Goal: Task Accomplishment & Management: Use online tool/utility

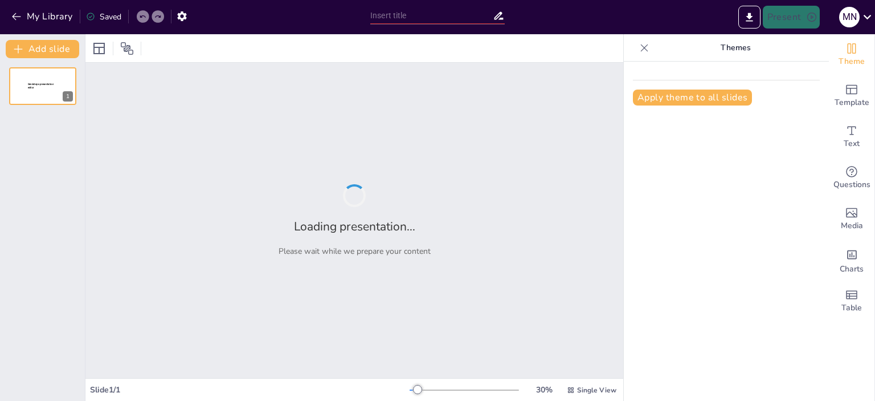
type input "Imported Reunion 1 Pyam.pptx"
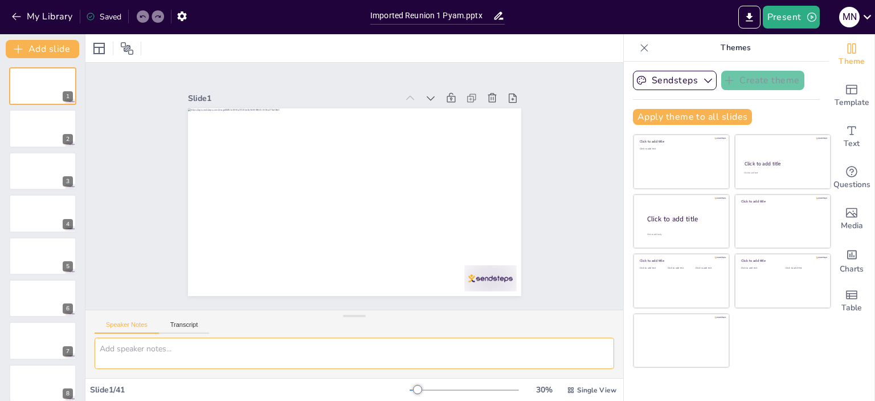
click at [165, 353] on textarea at bounding box center [355, 352] width 520 height 31
click at [703, 78] on icon "button" at bounding box center [708, 80] width 11 height 11
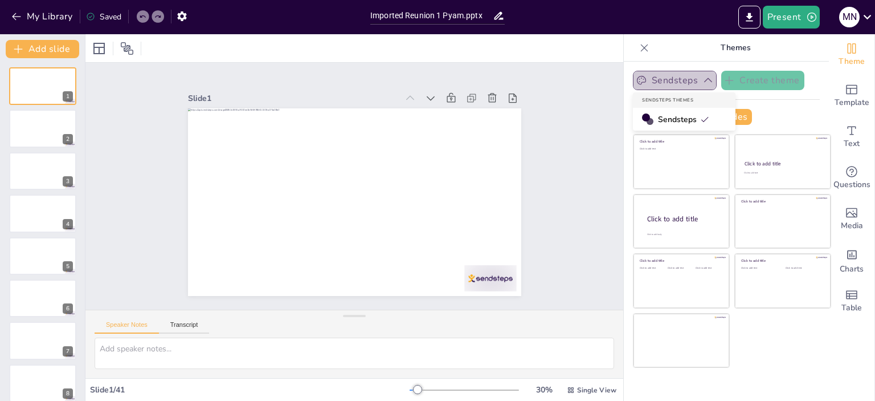
click at [703, 78] on icon "button" at bounding box center [708, 80] width 11 height 11
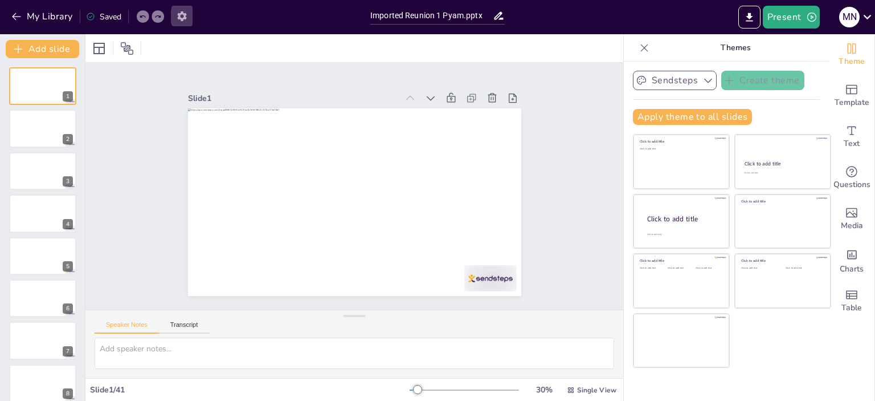
click at [182, 13] on icon "button" at bounding box center [181, 16] width 9 height 10
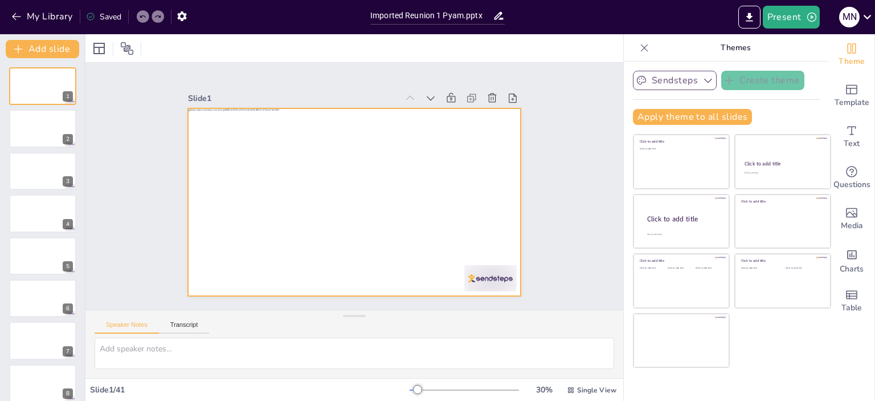
click at [344, 186] on div at bounding box center [369, 190] width 281 height 375
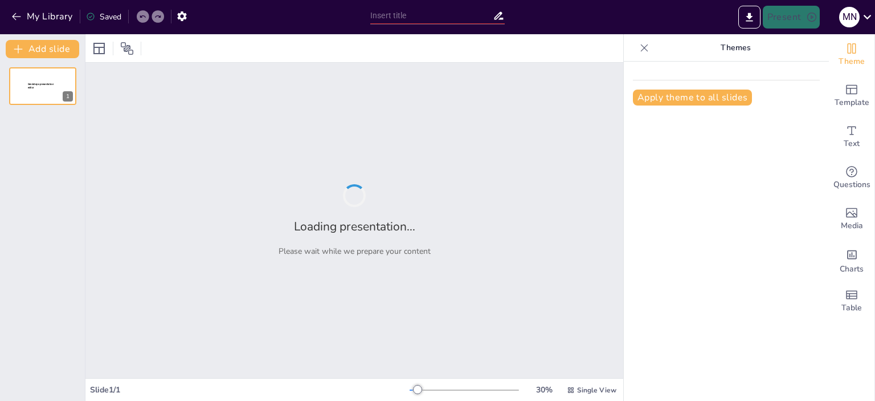
type input "Imported Reunion 1 Pyam.pptx"
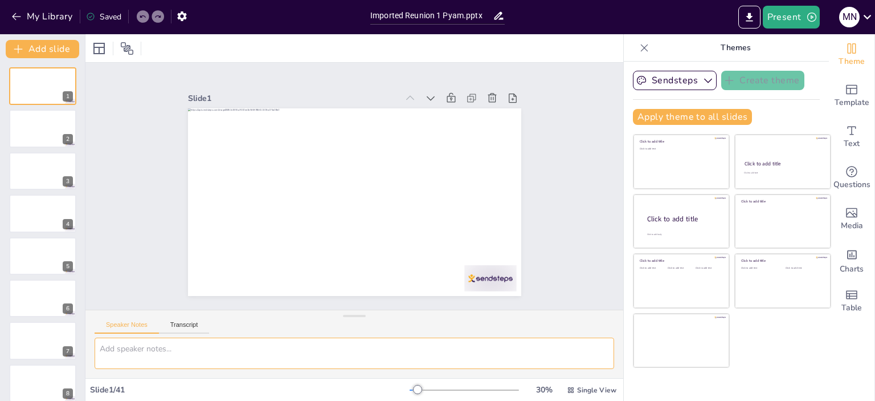
click at [149, 345] on textarea at bounding box center [355, 352] width 520 height 31
type textarea "Mejora la presentación"
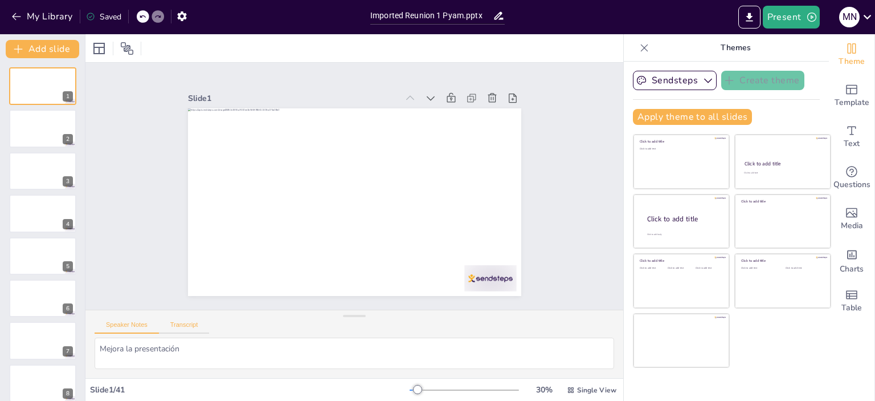
click at [190, 325] on button "Transcript" at bounding box center [184, 327] width 51 height 13
click at [568, 327] on button "Google US English (en-US)" at bounding box center [530, 326] width 114 height 18
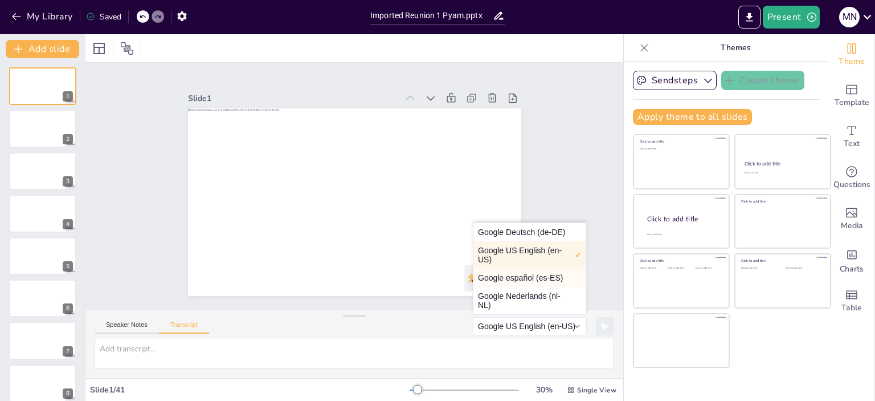
click at [533, 278] on button "Google español (es-ES)" at bounding box center [530, 277] width 113 height 18
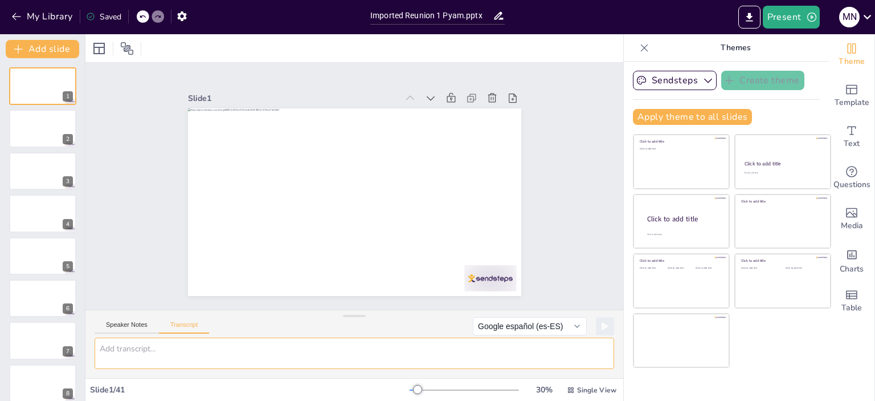
click at [258, 360] on textarea at bounding box center [355, 352] width 520 height 31
click at [169, 347] on textarea at bounding box center [355, 352] width 520 height 31
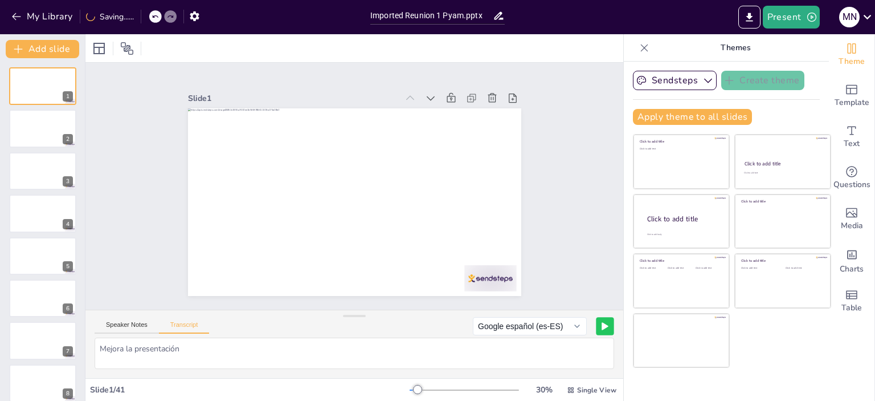
click at [596, 324] on button at bounding box center [605, 326] width 18 height 18
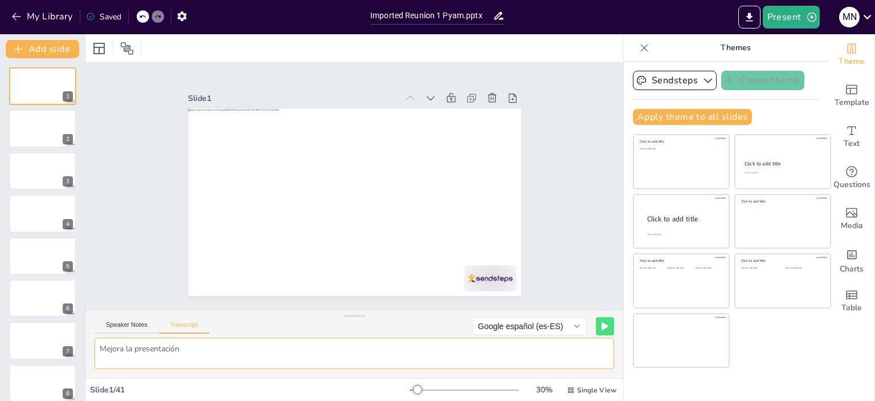
click at [228, 354] on textarea "Mejora la presentación" at bounding box center [355, 352] width 520 height 31
type textarea "M"
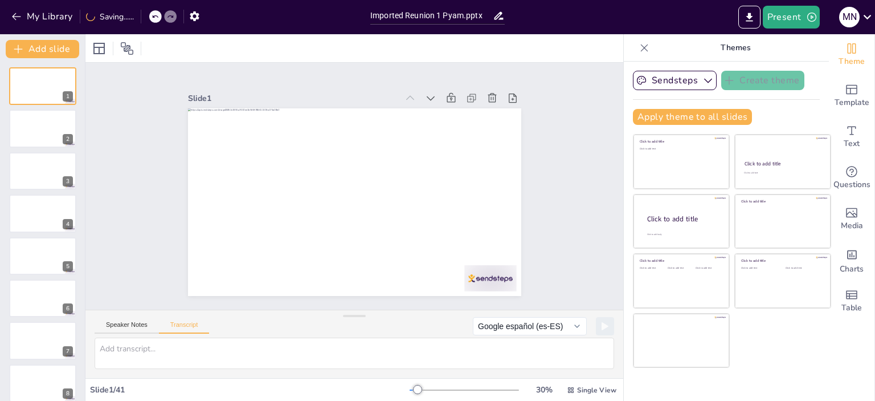
click at [764, 388] on div "Sendsteps Create theme Apply theme to all slides Click to add title Click to ad…" at bounding box center [726, 231] width 205 height 339
click at [792, 14] on button "Present" at bounding box center [791, 17] width 57 height 23
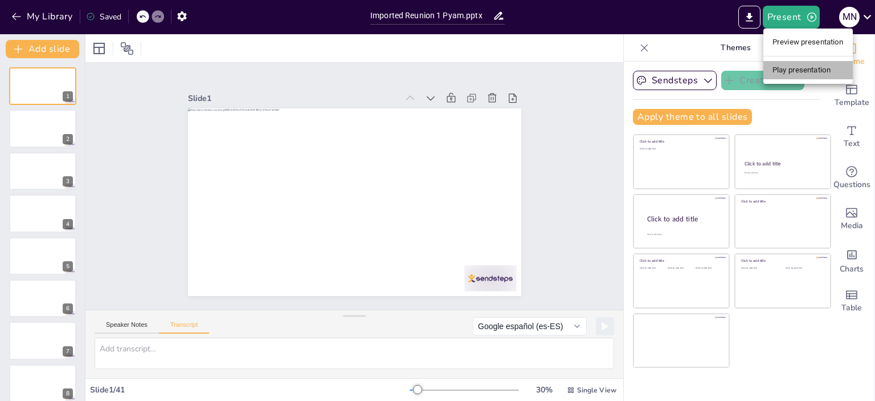
click at [810, 70] on li "Play presentation" at bounding box center [808, 70] width 89 height 18
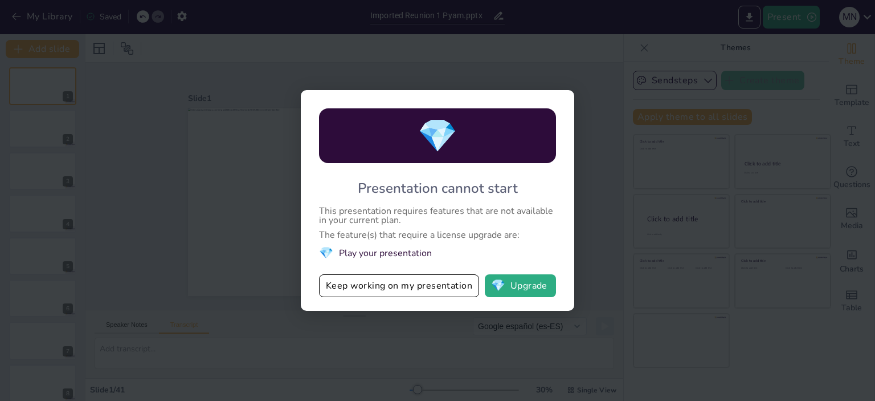
click at [574, 86] on div "💎 Presentation cannot start This presentation requires features that are not av…" at bounding box center [437, 200] width 875 height 401
click at [372, 288] on button "Keep working on my presentation" at bounding box center [399, 285] width 160 height 23
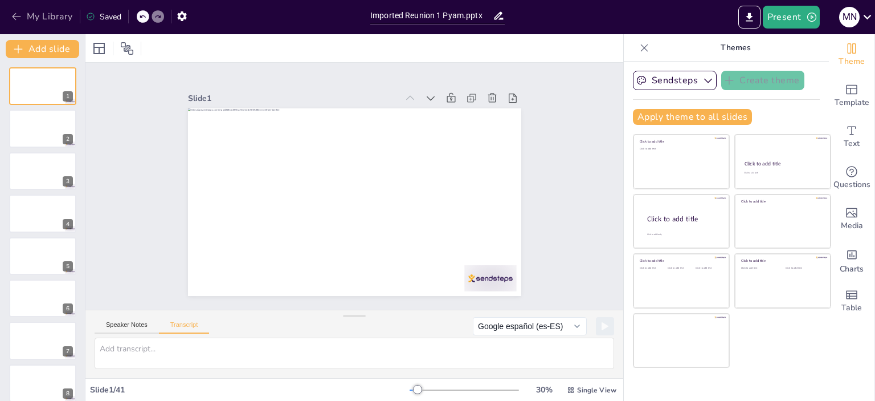
click at [17, 12] on icon "button" at bounding box center [16, 16] width 11 height 11
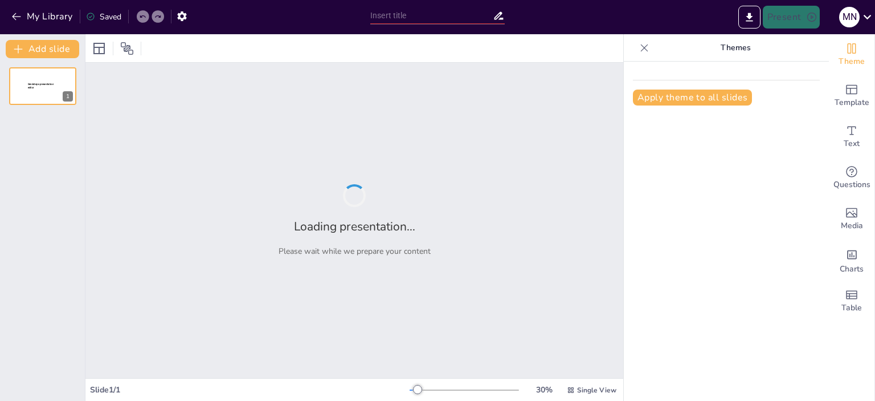
type input "Estrategias Clave para un Lanzamiento Exitoso: Etapa 1 - Captación y Creación d…"
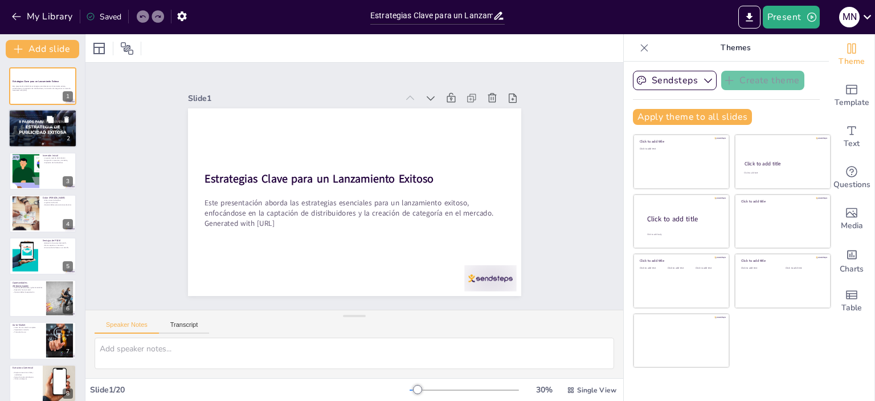
click at [33, 123] on div at bounding box center [43, 128] width 82 height 39
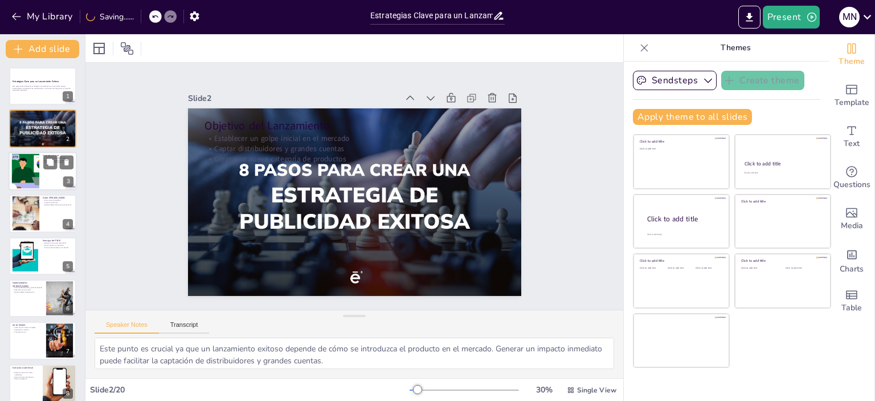
click at [30, 175] on div at bounding box center [26, 170] width 62 height 35
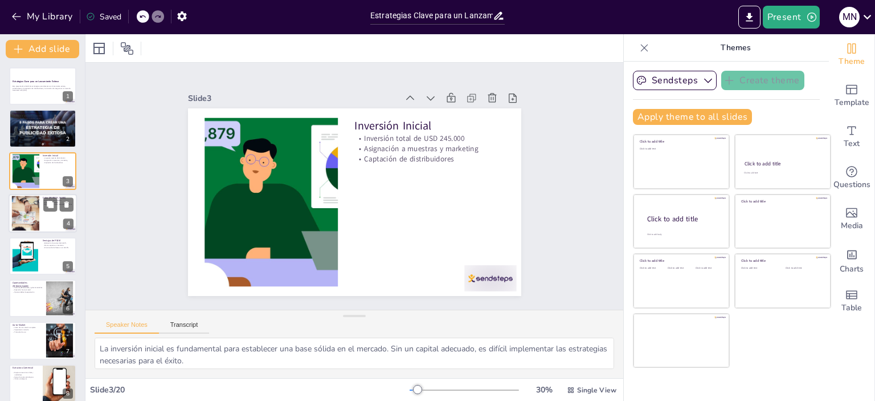
click at [27, 214] on div at bounding box center [26, 213] width 62 height 35
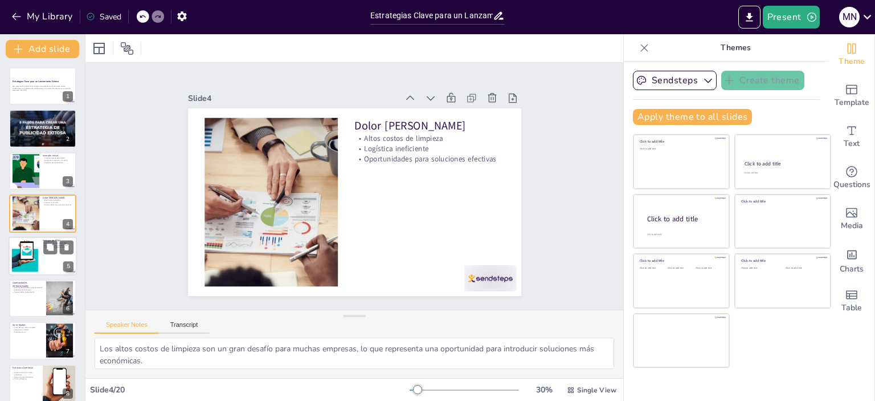
click at [38, 254] on div at bounding box center [26, 255] width 32 height 35
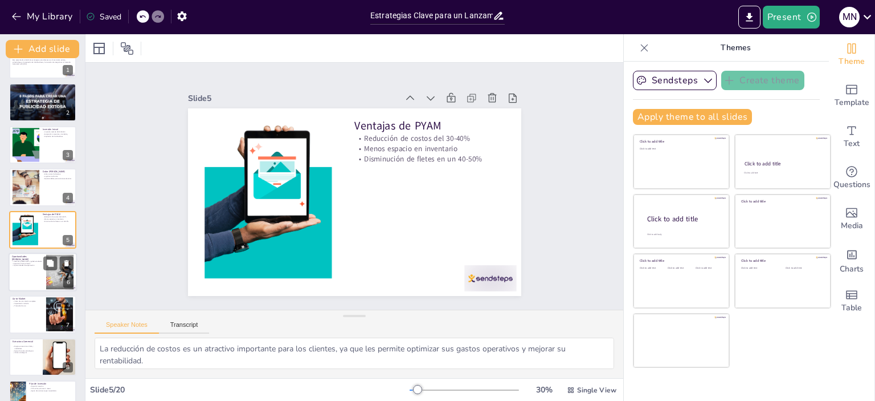
click at [39, 280] on div at bounding box center [43, 271] width 68 height 39
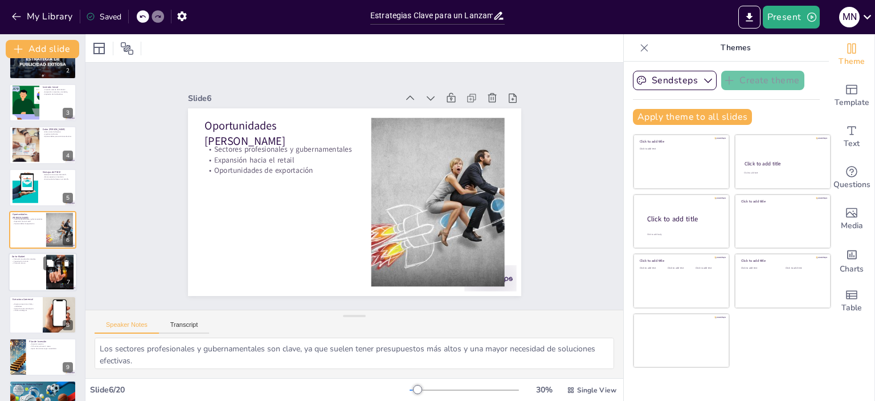
click at [30, 284] on div at bounding box center [43, 272] width 68 height 39
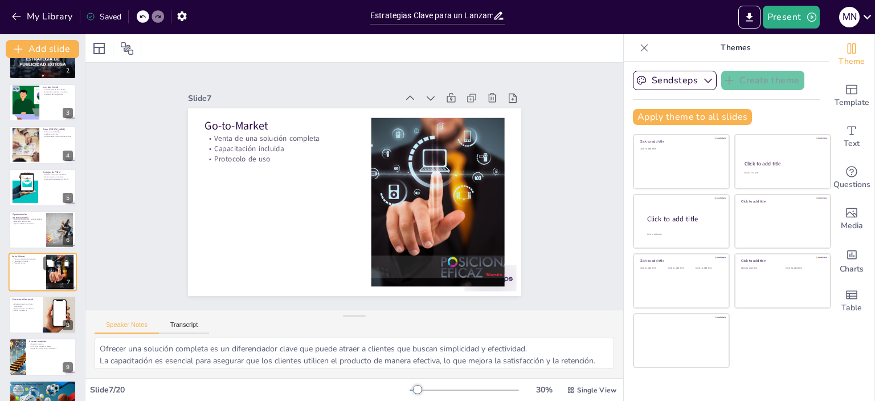
scroll to position [111, 0]
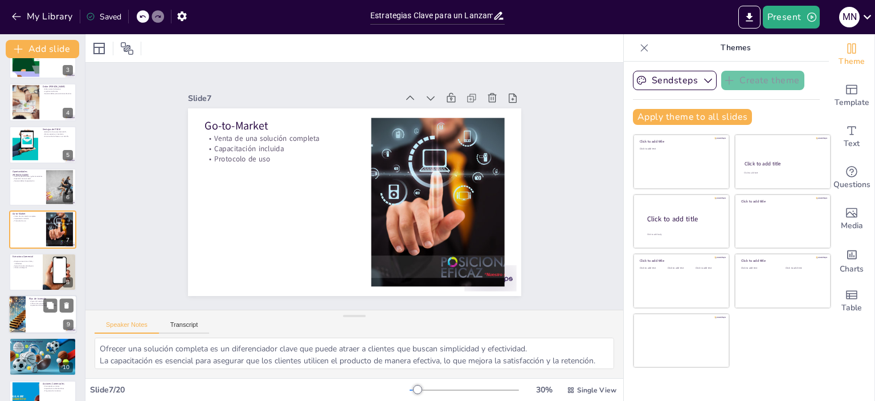
click at [30, 312] on div at bounding box center [43, 314] width 68 height 39
type textarea "Dividir la inversión en fases permite una mejor gestión de los recursos y un en…"
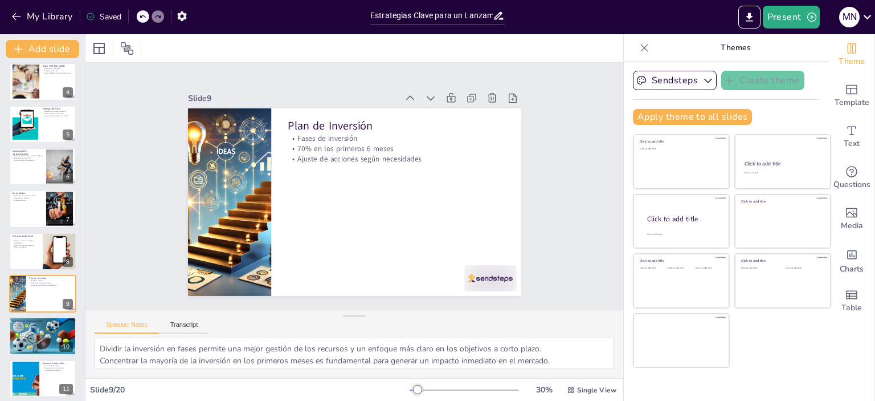
scroll to position [0, 0]
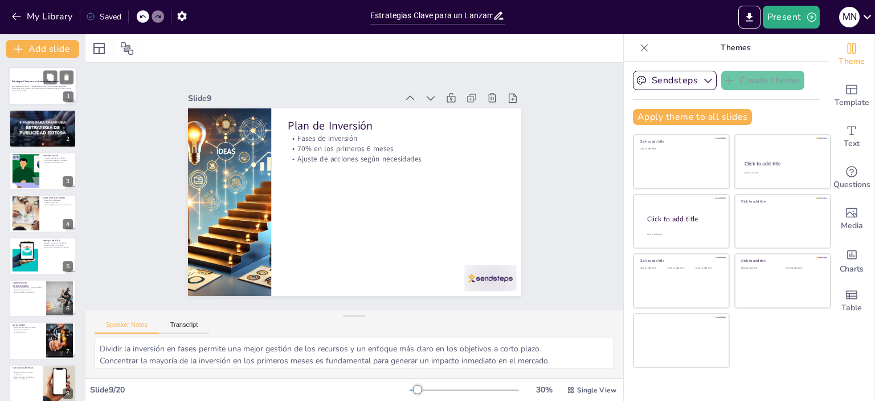
click at [43, 88] on p "Este presentación aborda las estrategias esenciales para un lanzamiento exitoso…" at bounding box center [43, 87] width 62 height 4
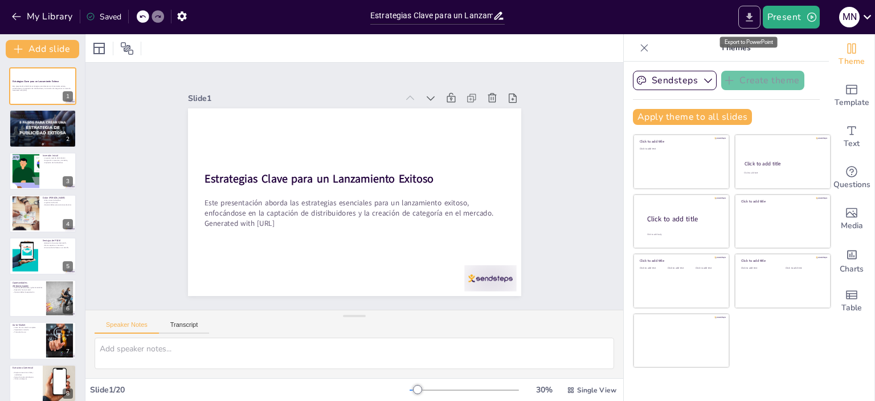
click at [753, 16] on icon "Export to PowerPoint" at bounding box center [750, 17] width 12 height 12
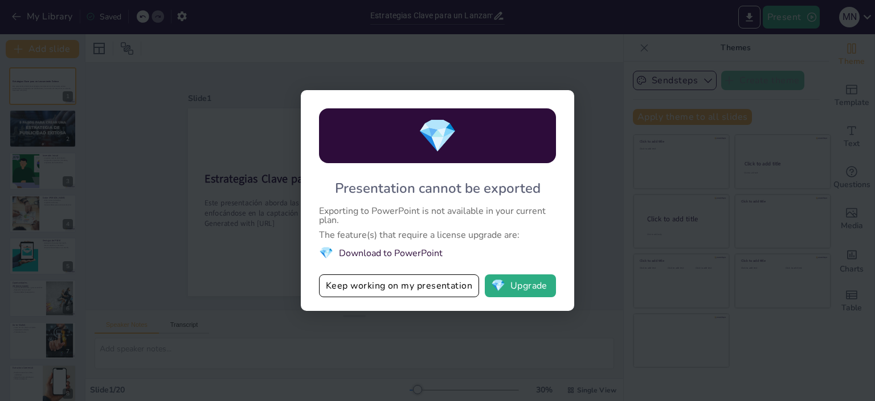
click at [585, 86] on div "💎 Presentation cannot be exported Exporting to PowerPoint is not available in y…" at bounding box center [437, 200] width 875 height 401
click at [413, 287] on button "Keep working on my presentation" at bounding box center [399, 285] width 160 height 23
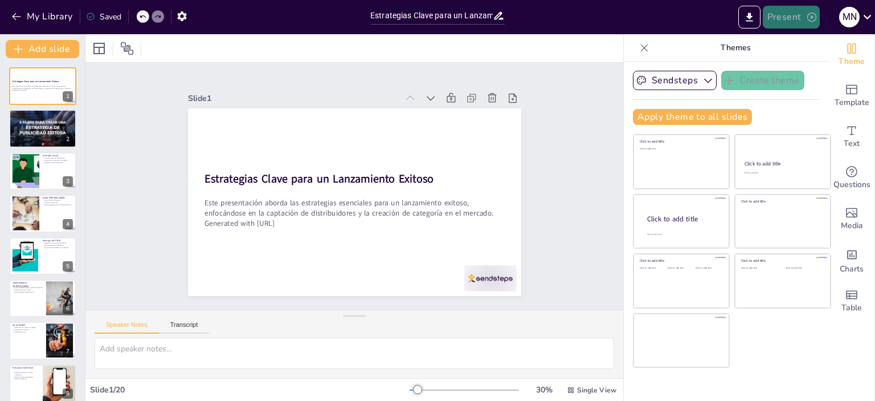
click at [797, 18] on button "Present" at bounding box center [791, 17] width 57 height 23
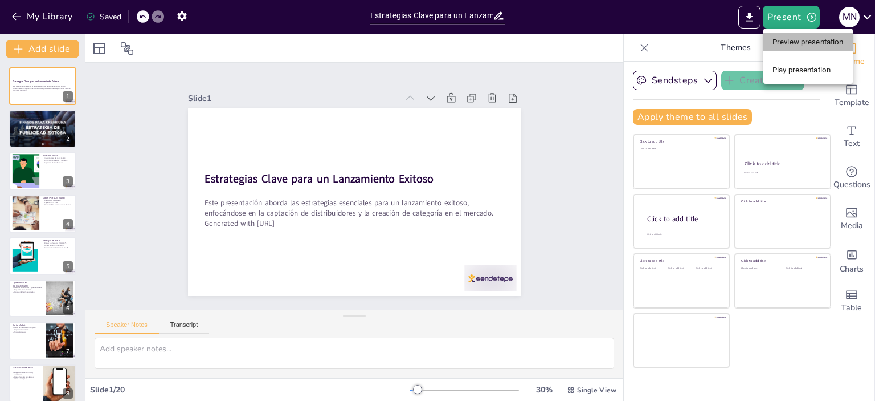
click at [794, 43] on li "Preview presentation" at bounding box center [808, 42] width 89 height 18
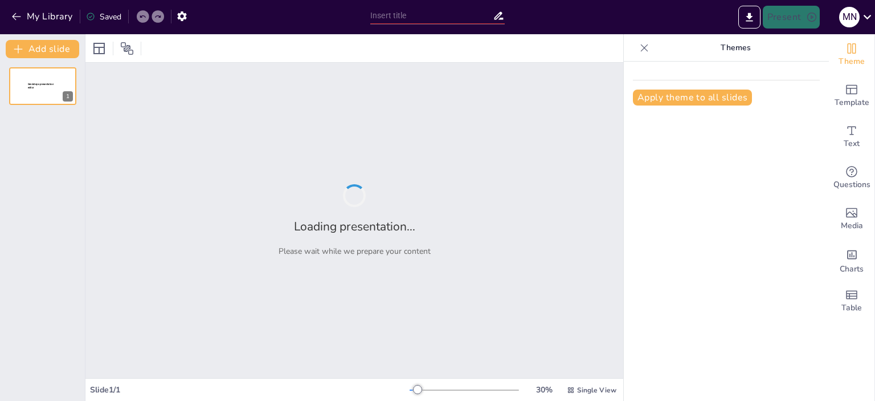
type input "Estrategias Clave para un Lanzamiento Exitoso: Etapa 1 - Captación y Creación d…"
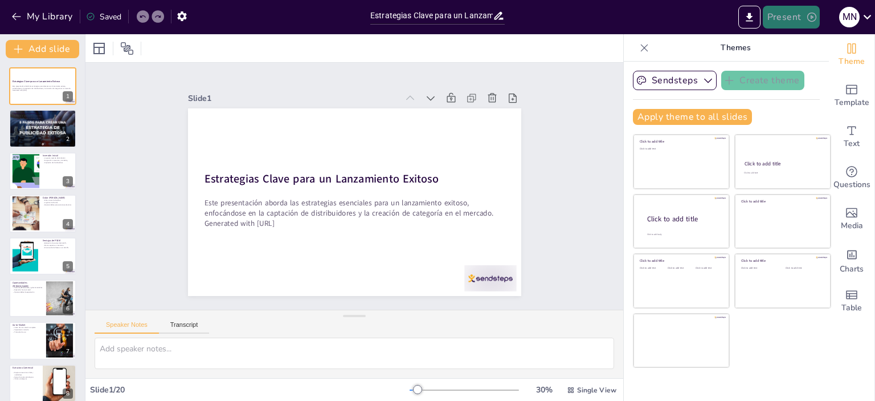
click at [800, 17] on button "Present" at bounding box center [791, 17] width 57 height 23
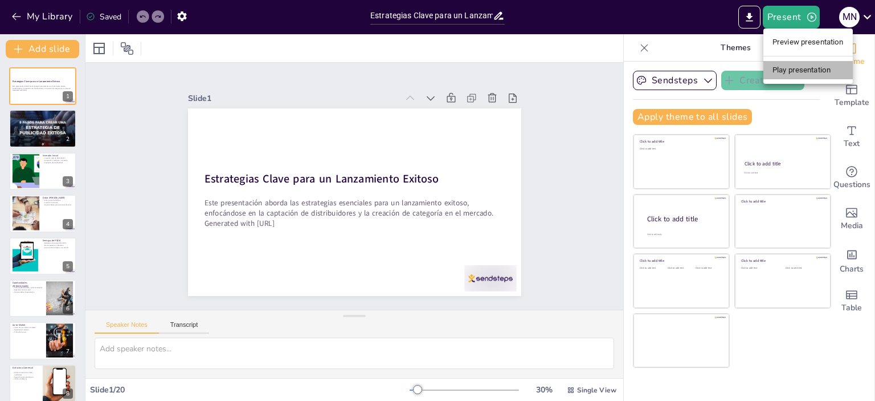
click at [792, 70] on li "Play presentation" at bounding box center [808, 70] width 89 height 18
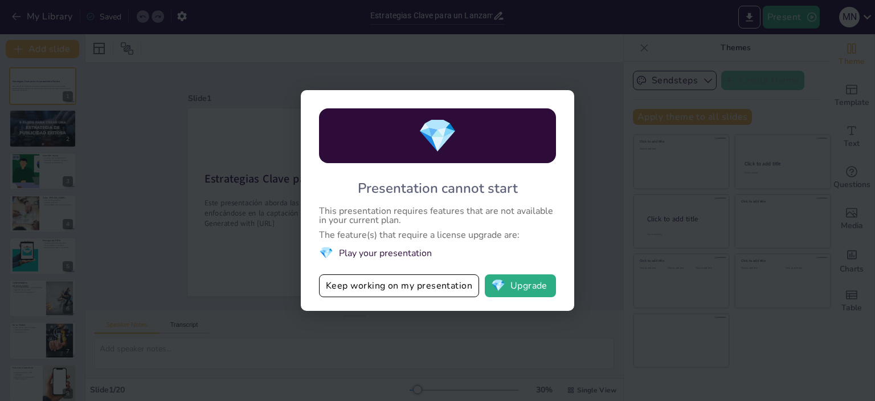
click at [185, 103] on div "💎 Presentation cannot start This presentation requires features that are not av…" at bounding box center [437, 200] width 875 height 401
click at [592, 219] on div "💎 Presentation cannot start This presentation requires features that are not av…" at bounding box center [437, 200] width 875 height 401
click at [696, 33] on div "💎 Presentation cannot start This presentation requires features that are not av…" at bounding box center [437, 200] width 875 height 401
click at [154, 51] on div "💎 Presentation cannot start This presentation requires features that are not av…" at bounding box center [437, 200] width 875 height 401
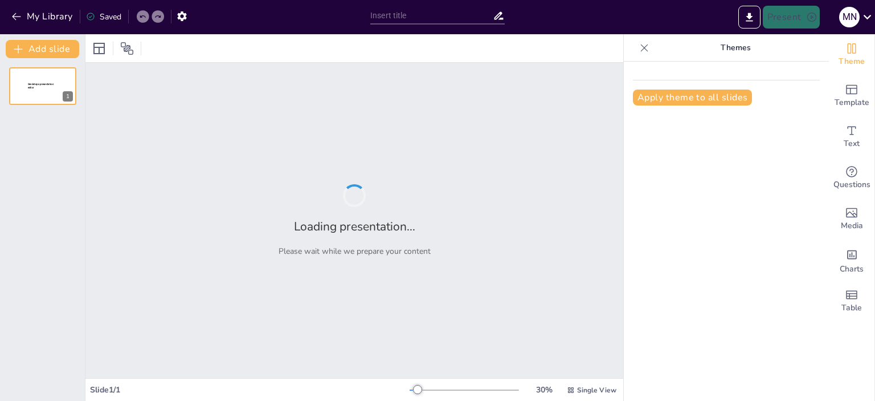
type input "Estrategias Clave para un Lanzamiento Exitoso: Etapa 1 - Captación y Creación d…"
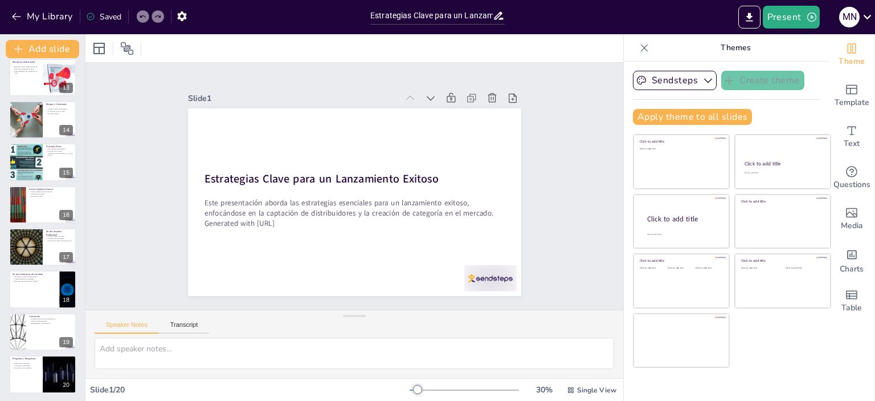
scroll to position [519, 0]
click at [50, 280] on icon at bounding box center [50, 279] width 7 height 7
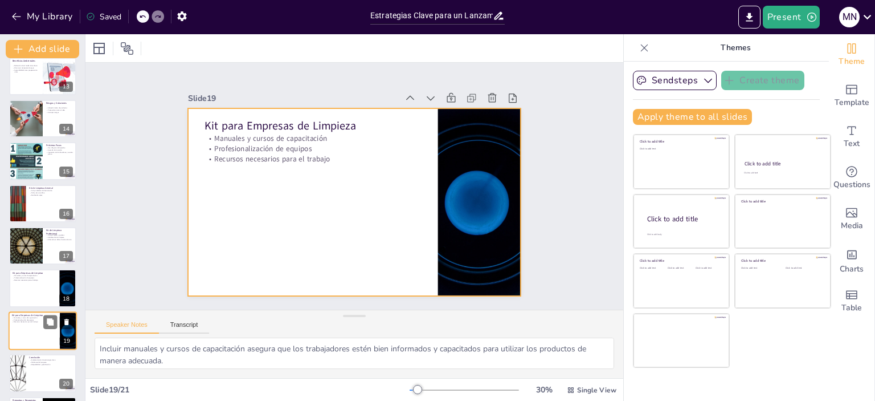
scroll to position [561, 0]
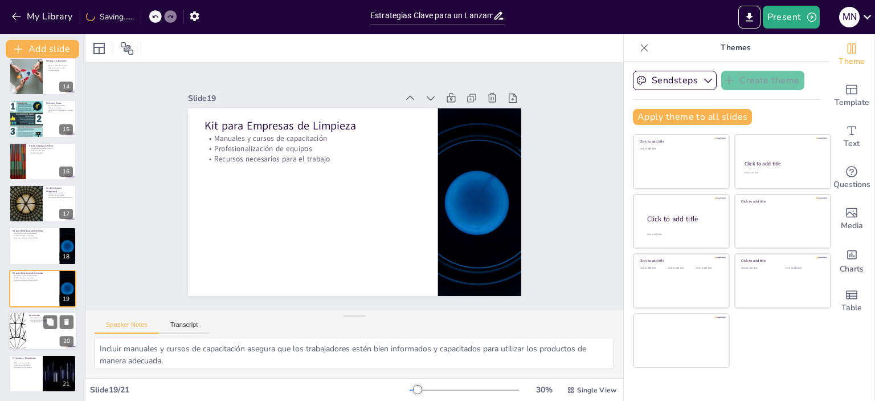
click at [38, 327] on div at bounding box center [43, 330] width 68 height 39
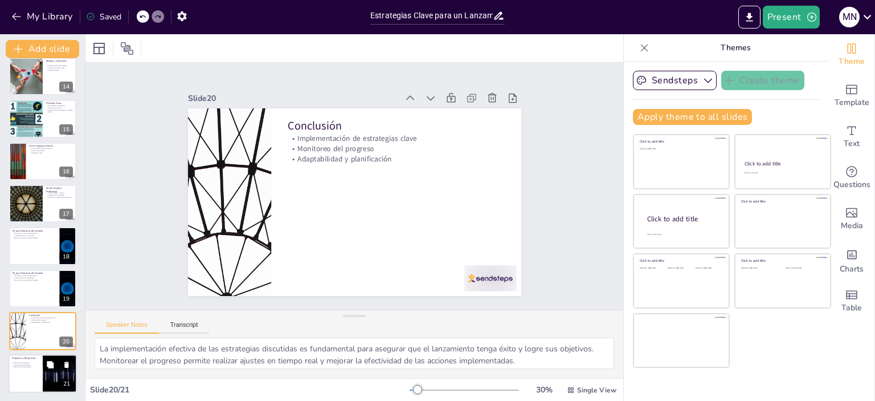
click at [29, 369] on div at bounding box center [43, 373] width 68 height 39
type textarea "Permitir preguntas es fundamental para fomentar la interacción y aclarar cualqu…"
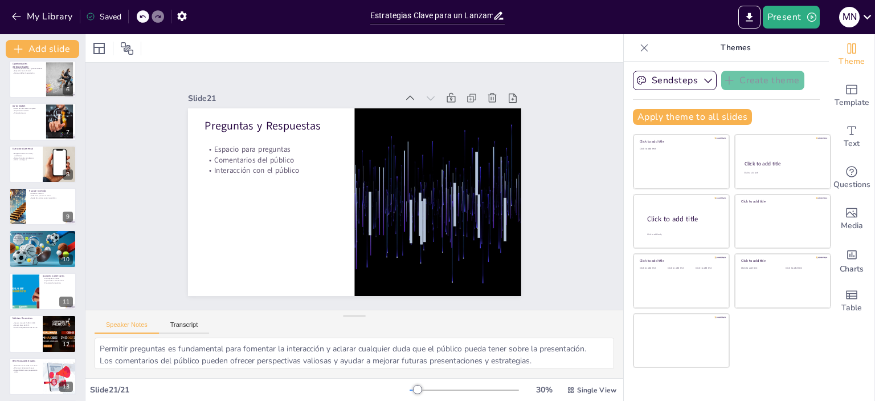
scroll to position [0, 0]
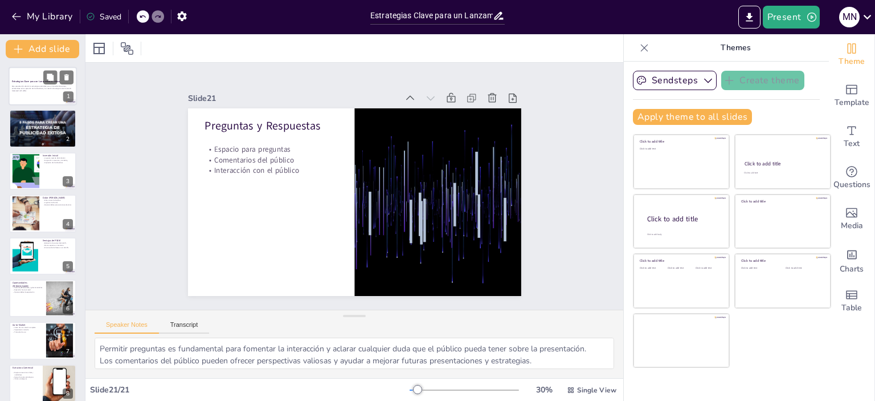
click at [28, 81] on strong "Estrategias Clave para un Lanzamiento Exitoso" at bounding box center [36, 81] width 48 height 3
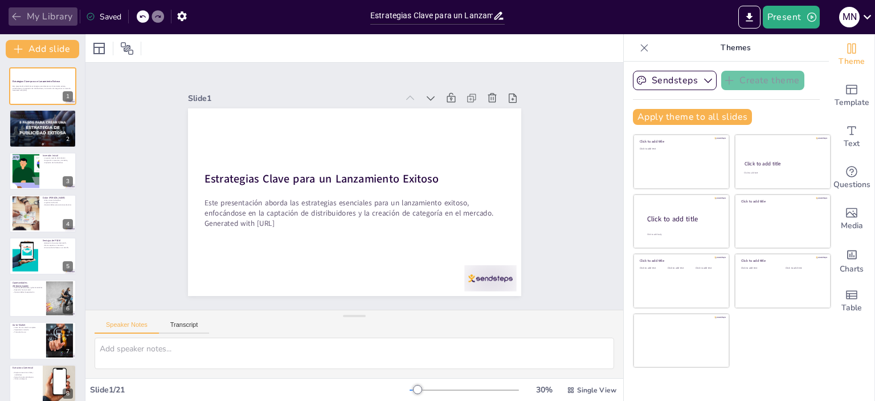
click at [45, 17] on button "My Library" at bounding box center [43, 16] width 69 height 18
